Goal: Information Seeking & Learning: Learn about a topic

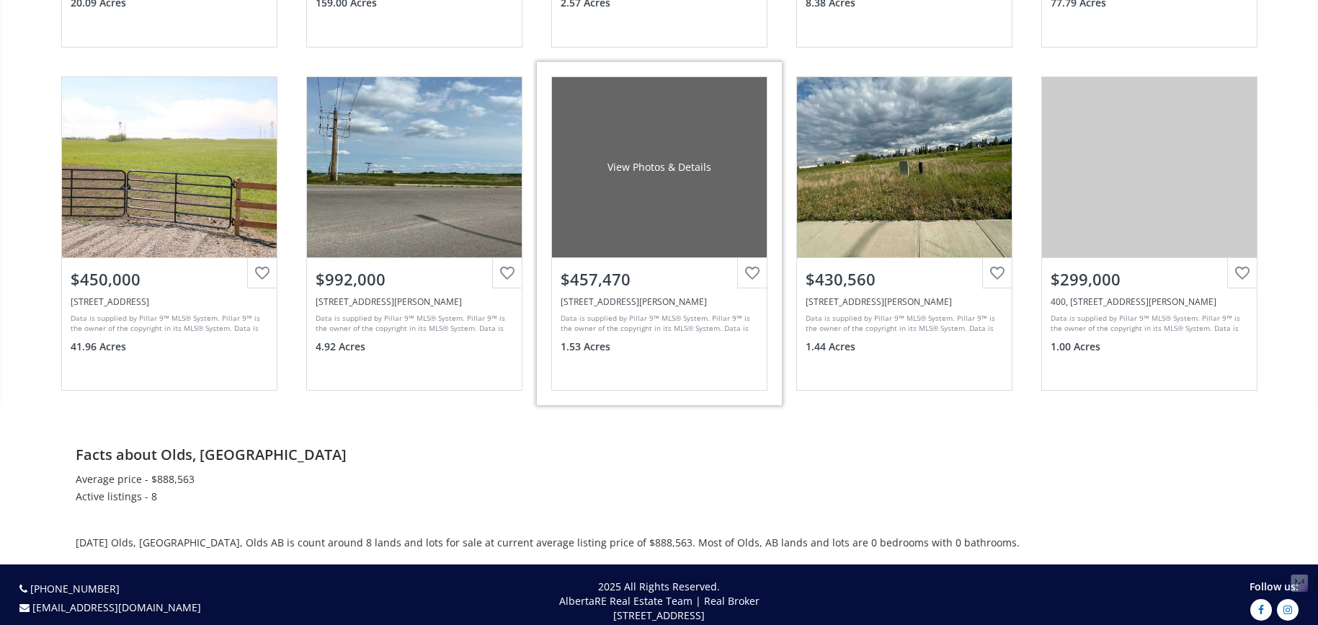
scroll to position [1225, 0]
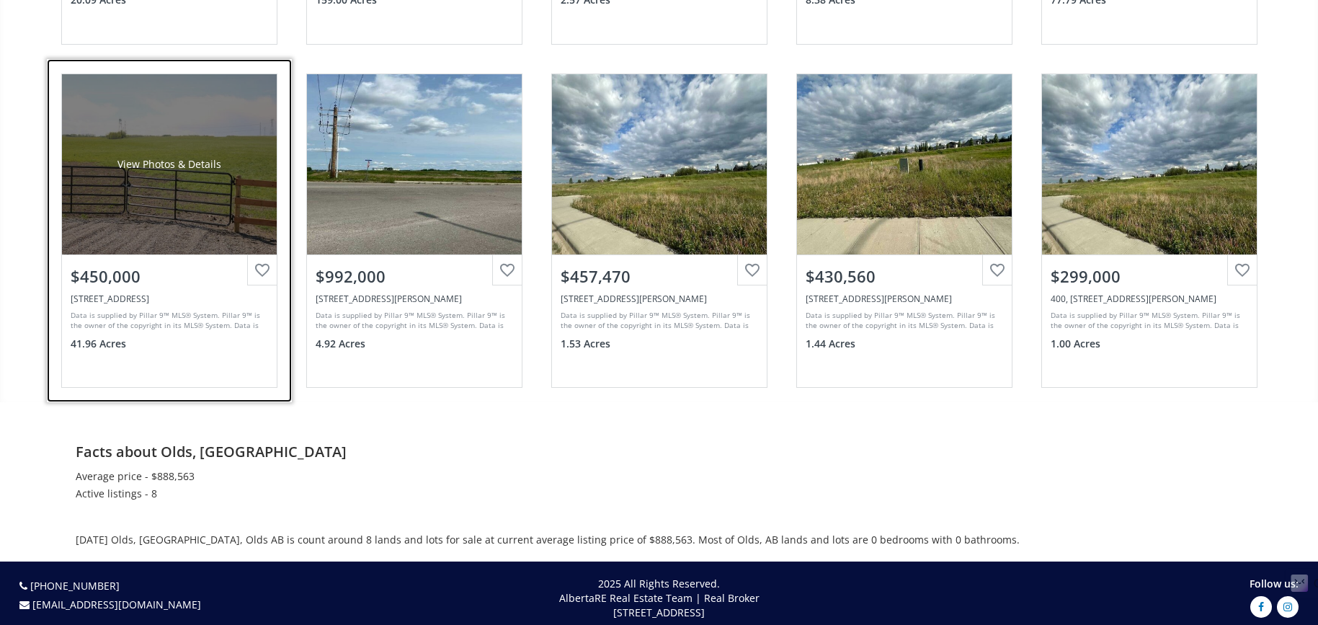
click at [177, 342] on div "41.96 Acres" at bounding box center [169, 345] width 197 height 17
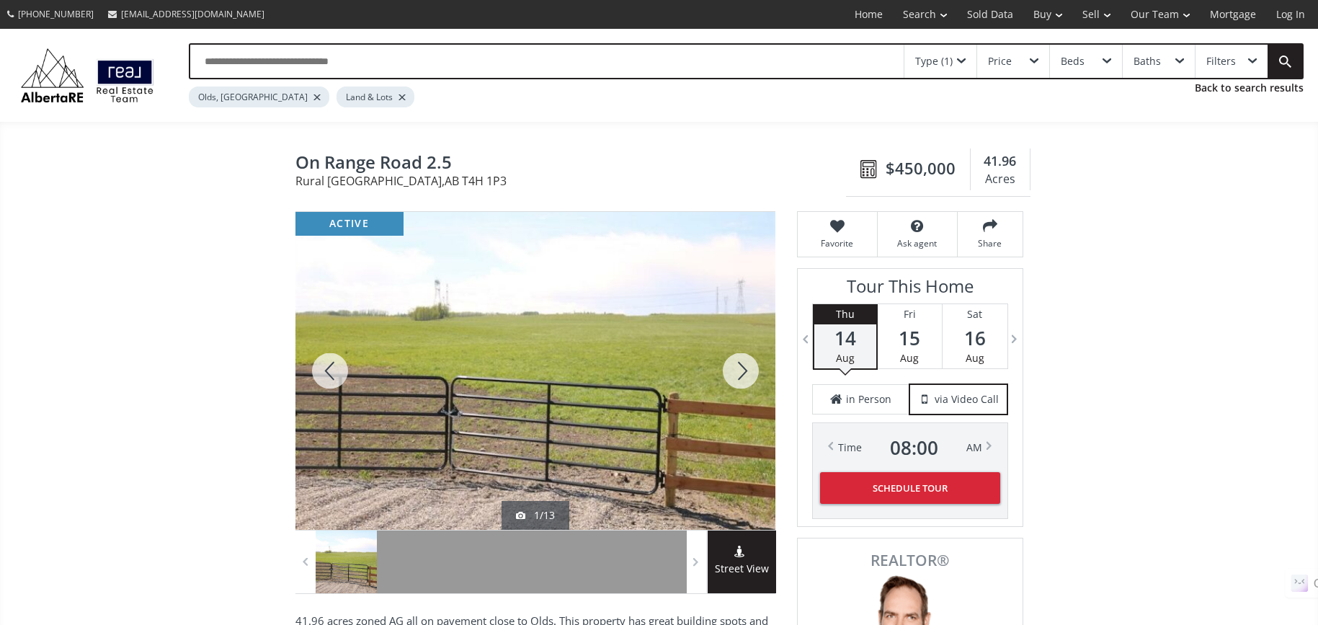
click at [739, 366] on div at bounding box center [740, 371] width 69 height 318
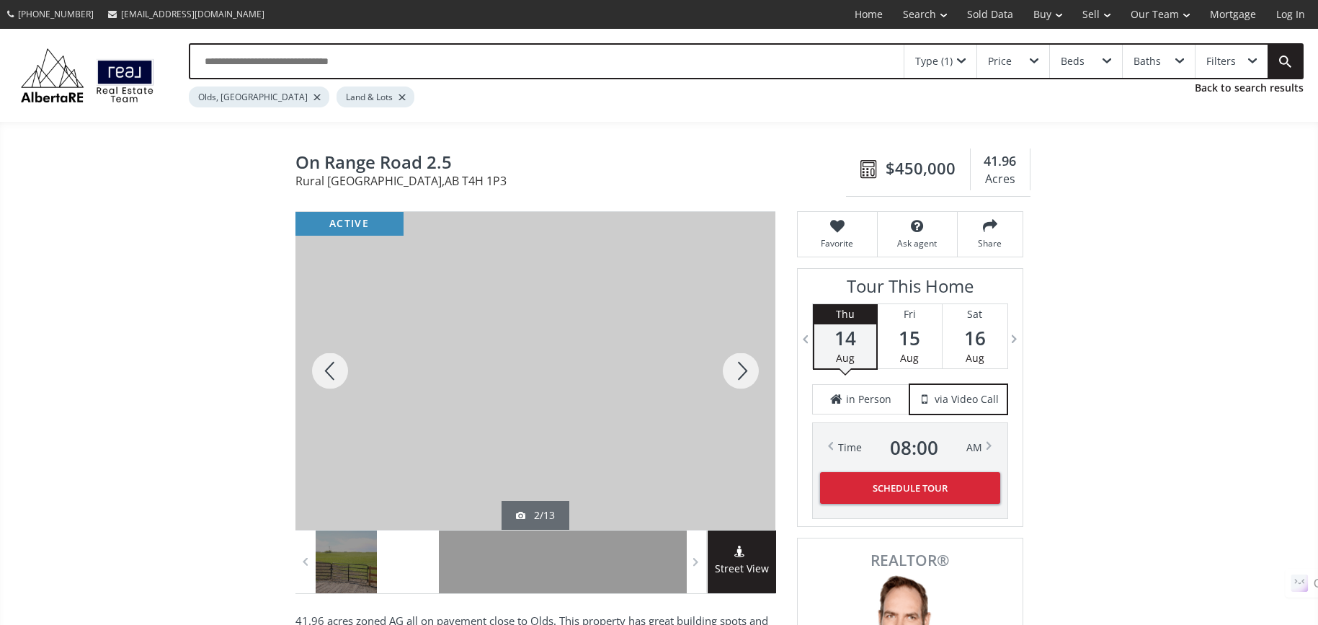
click at [739, 366] on div at bounding box center [740, 371] width 69 height 318
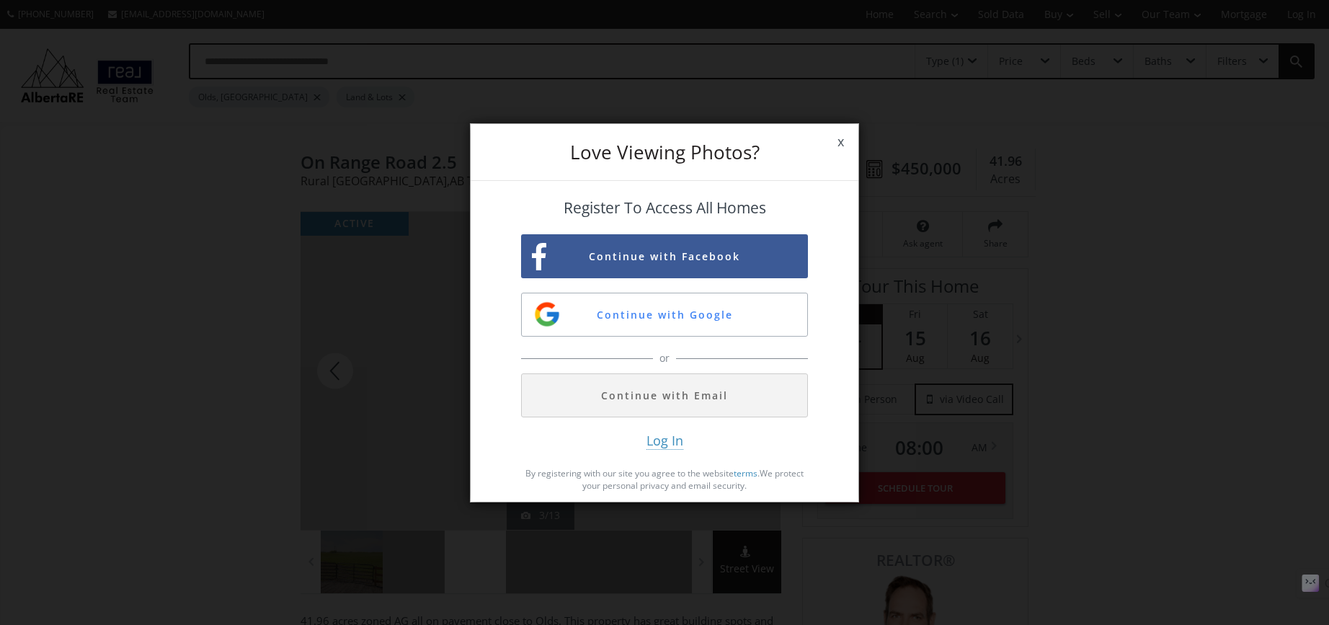
click at [843, 141] on span "x" at bounding box center [840, 142] width 35 height 40
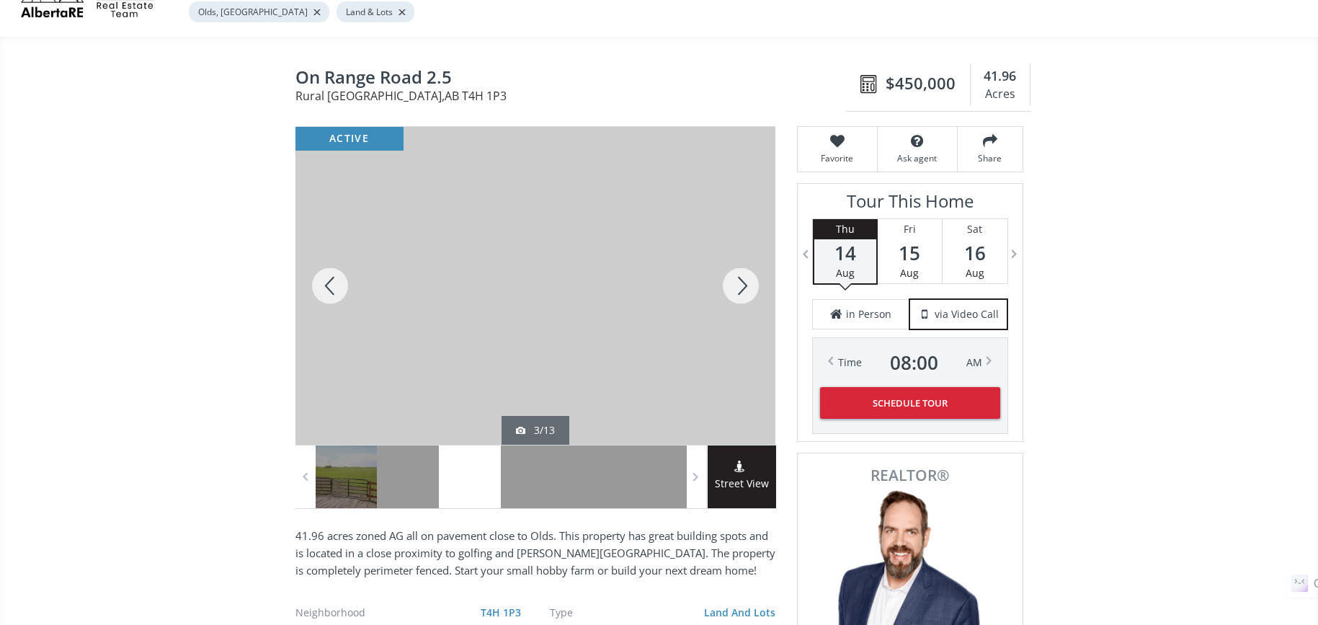
scroll to position [72, 0]
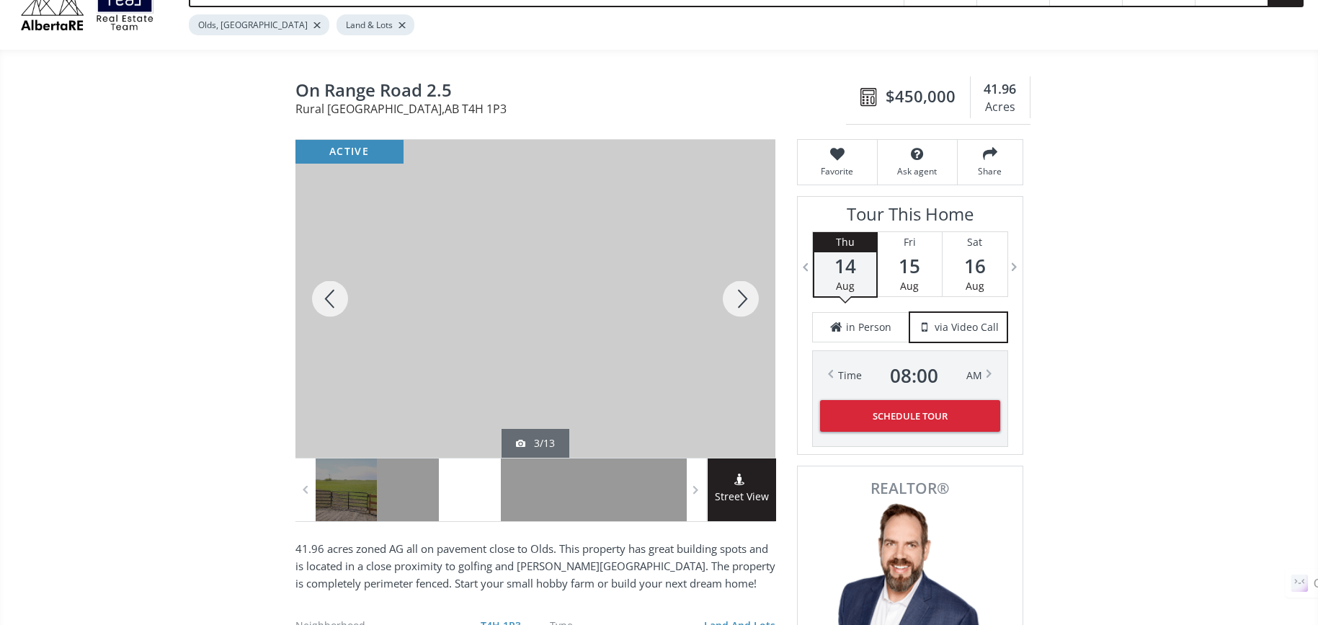
click at [742, 300] on div at bounding box center [740, 299] width 69 height 318
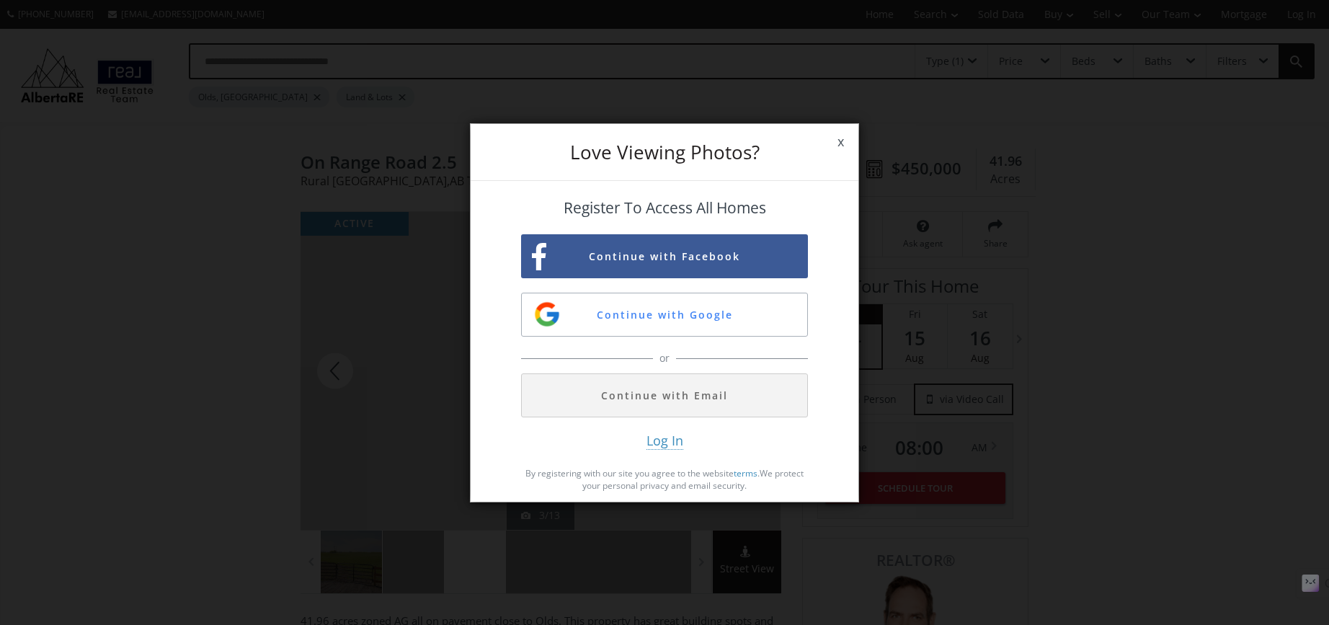
click at [841, 144] on span "x" at bounding box center [840, 142] width 35 height 40
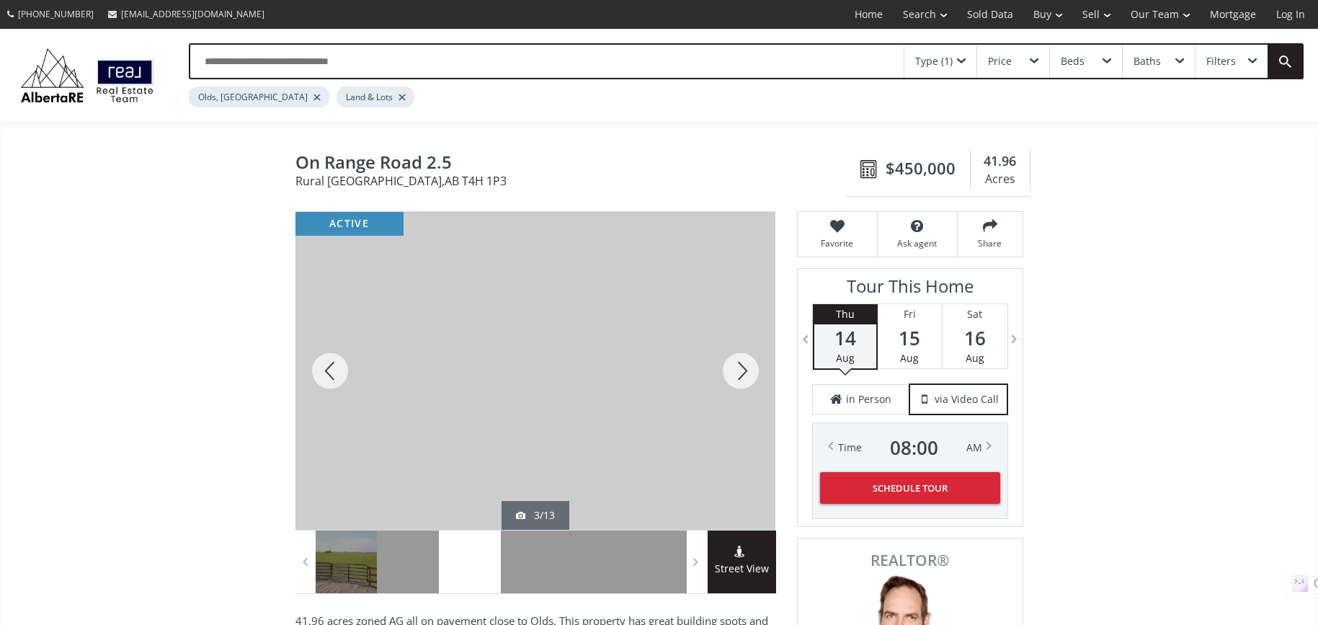
scroll to position [843, 0]
